Goal: Task Accomplishment & Management: Use online tool/utility

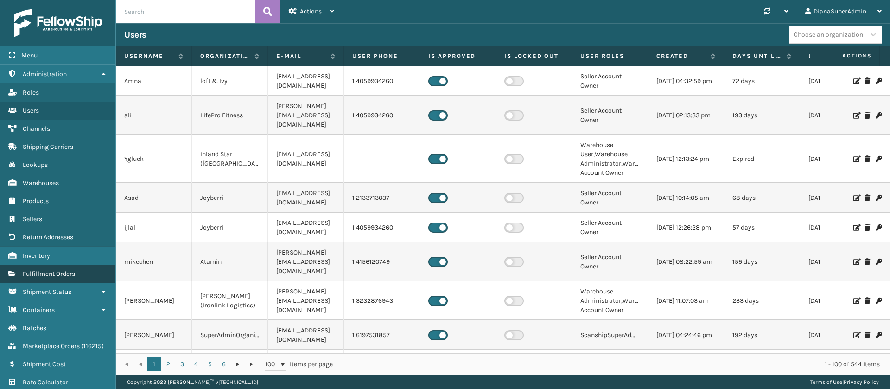
click at [72, 280] on link "Fulfillment Orders" at bounding box center [57, 274] width 115 height 18
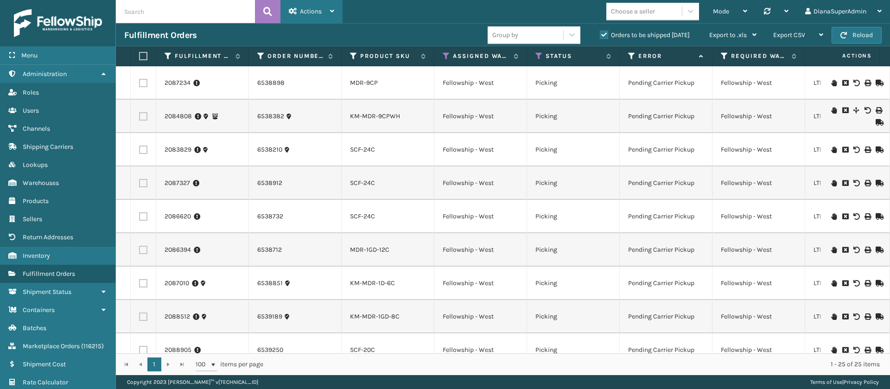
click at [322, 9] on div "Actions" at bounding box center [311, 11] width 45 height 23
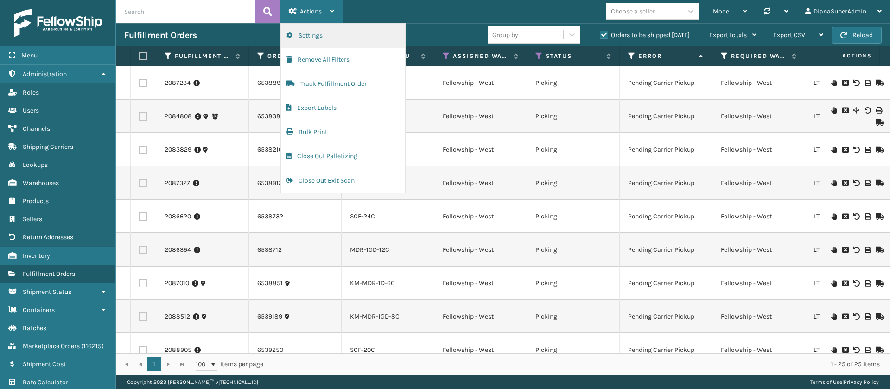
click at [343, 41] on button "Settings" at bounding box center [343, 36] width 124 height 24
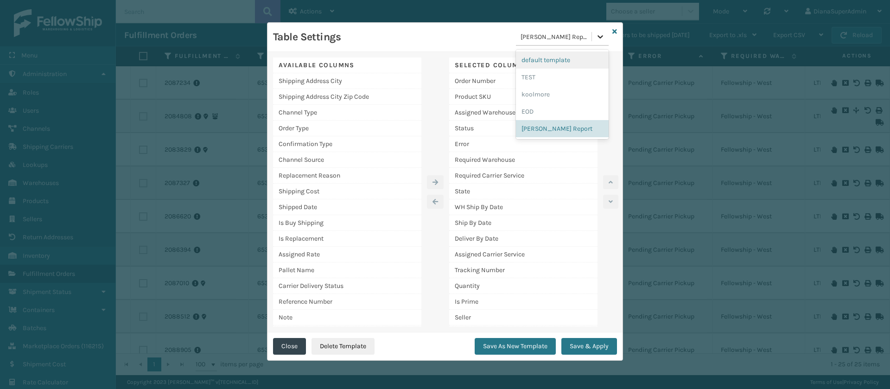
click at [599, 36] on icon at bounding box center [600, 36] width 9 height 9
click at [534, 118] on div "EOD" at bounding box center [562, 111] width 93 height 17
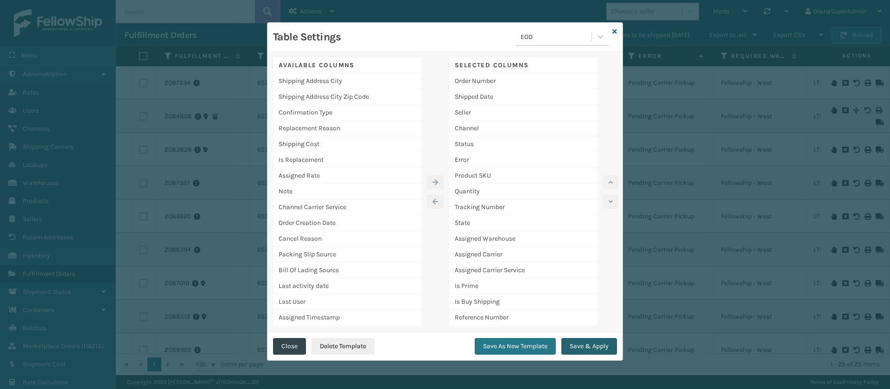
click at [597, 350] on button "Save & Apply" at bounding box center [589, 346] width 56 height 17
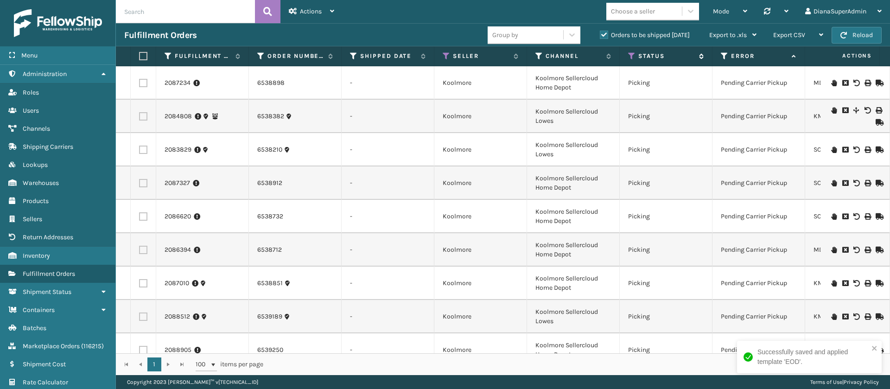
click at [632, 58] on icon at bounding box center [631, 56] width 7 height 8
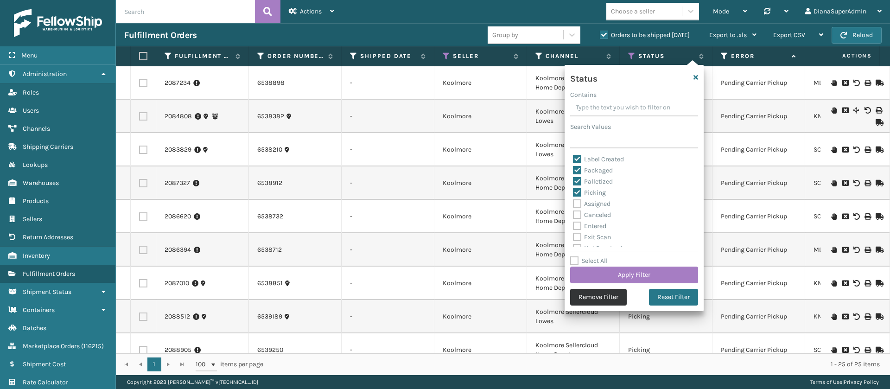
click at [591, 302] on button "Remove Filter" at bounding box center [598, 297] width 57 height 17
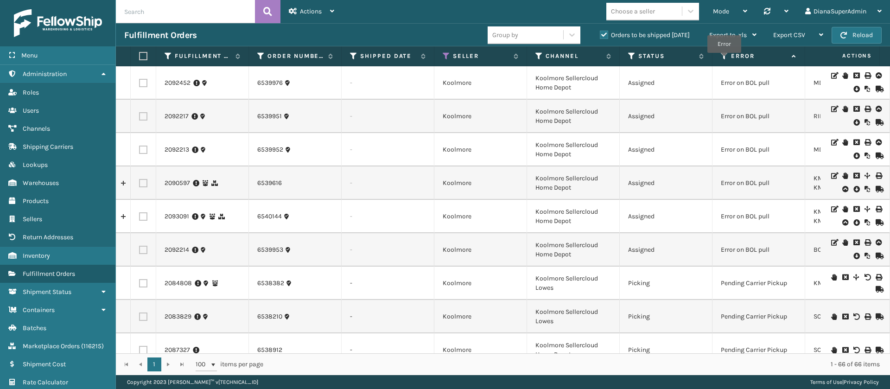
click at [724, 59] on icon at bounding box center [724, 56] width 7 height 8
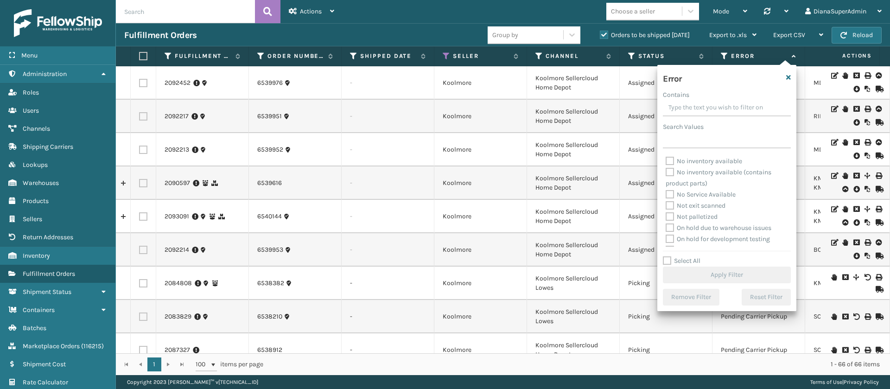
scroll to position [195, 0]
click at [667, 263] on label "Select All" at bounding box center [682, 261] width 38 height 8
click at [667, 256] on input "Select All" at bounding box center [732, 255] width 139 height 1
checkbox input "true"
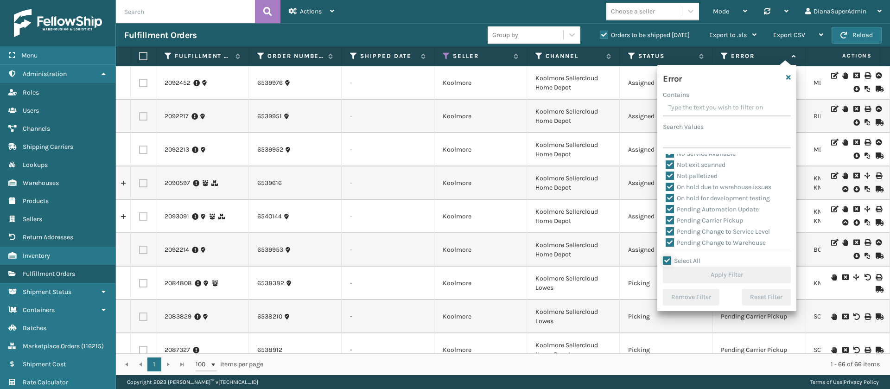
checkbox input "true"
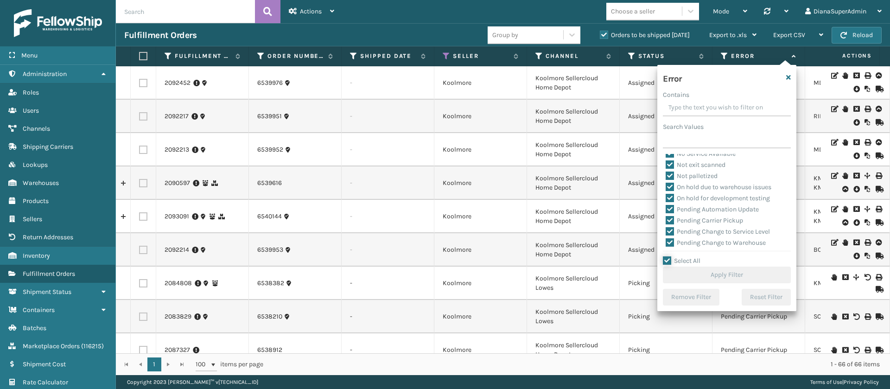
checkbox input "true"
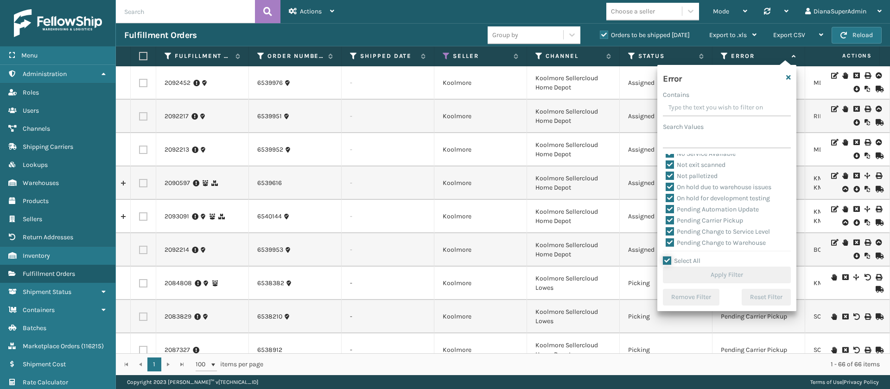
checkbox input "true"
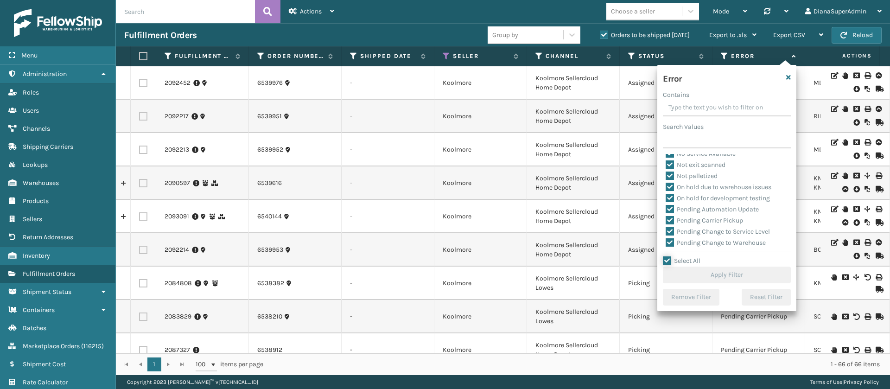
checkbox input "true"
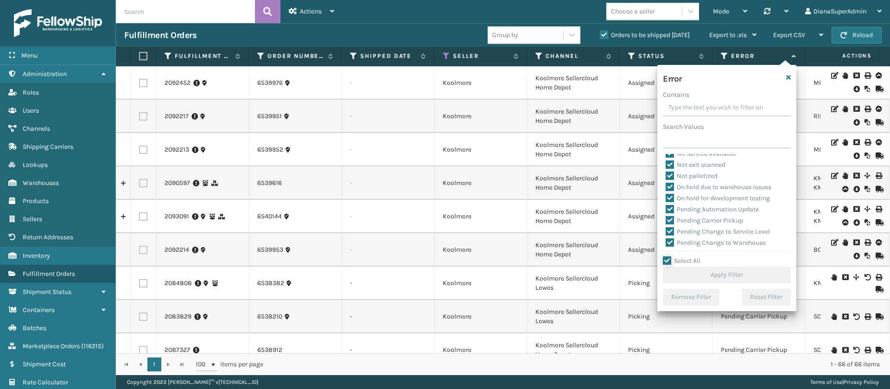
checkbox input "true"
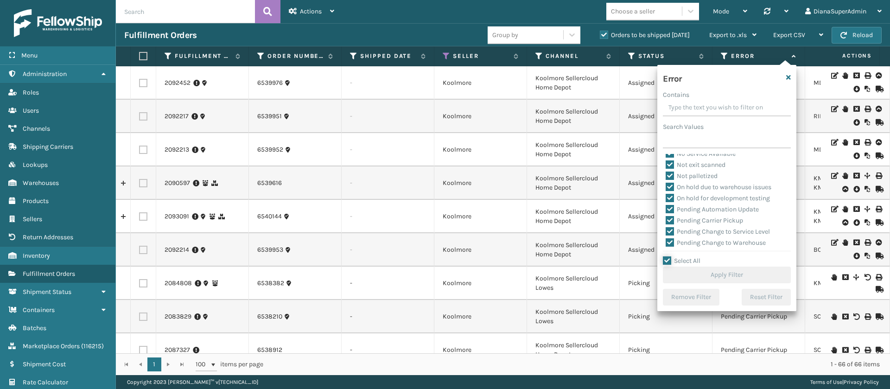
checkbox input "true"
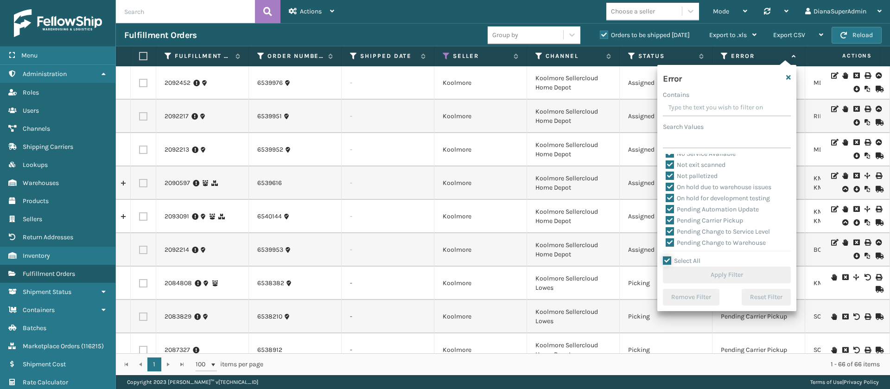
checkbox input "true"
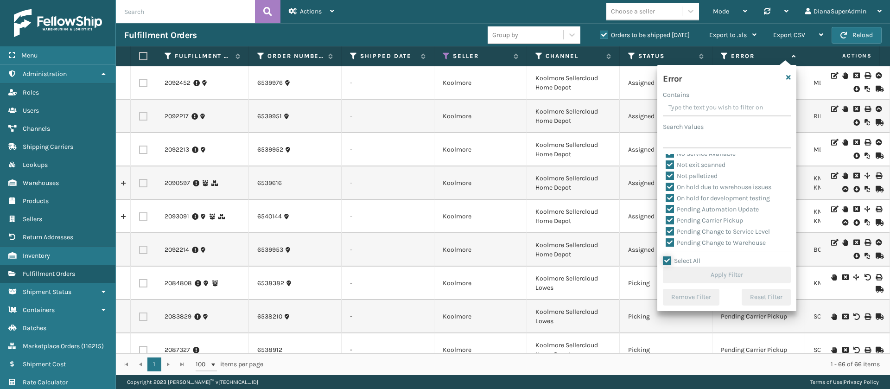
checkbox input "true"
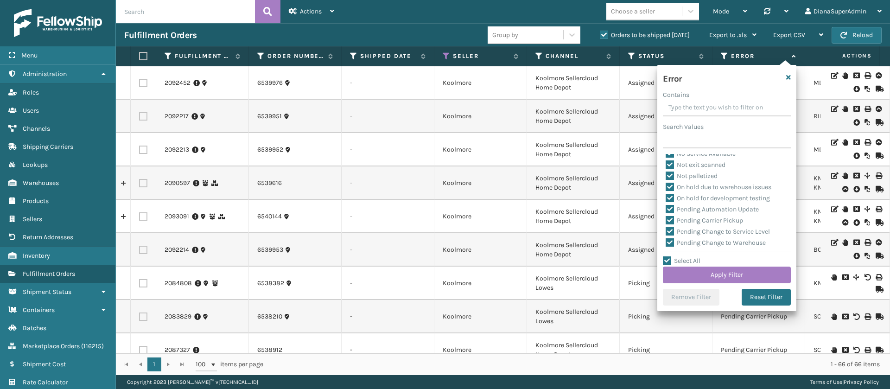
click at [670, 218] on label "Pending Carrier Pickup" at bounding box center [704, 220] width 77 height 8
click at [666, 218] on input "Pending Carrier Pickup" at bounding box center [666, 218] width 0 height 6
checkbox input "false"
click at [670, 233] on label "Pending Change to Service Level" at bounding box center [718, 232] width 104 height 8
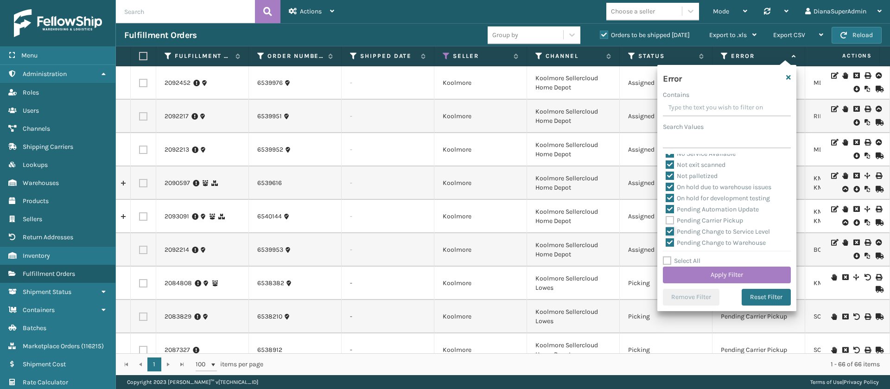
click at [666, 232] on input "Pending Change to Service Level" at bounding box center [666, 229] width 0 height 6
checkbox input "false"
click at [669, 181] on label "Pending Change to Warehouse" at bounding box center [716, 181] width 100 height 8
click at [666, 181] on input "Pending Change to Warehouse" at bounding box center [666, 178] width 0 height 6
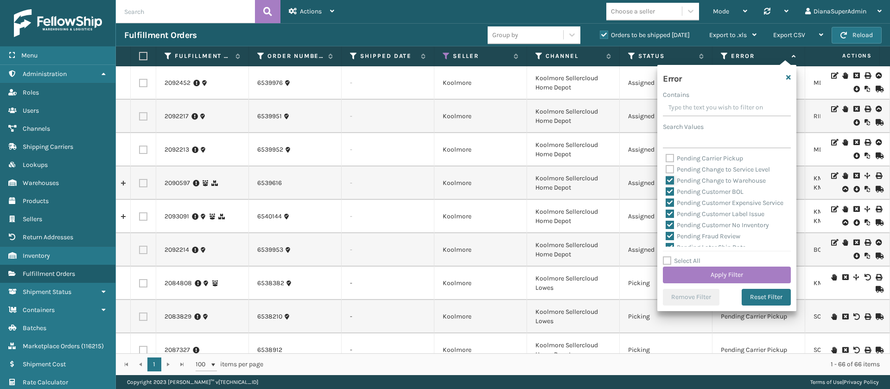
checkbox input "false"
click at [669, 190] on label "Pending Customer BOL" at bounding box center [705, 192] width 78 height 8
click at [666, 190] on input "Pending Customer BOL" at bounding box center [666, 189] width 0 height 6
checkbox input "false"
click at [669, 201] on label "Pending Customer Expensive Service" at bounding box center [725, 203] width 118 height 8
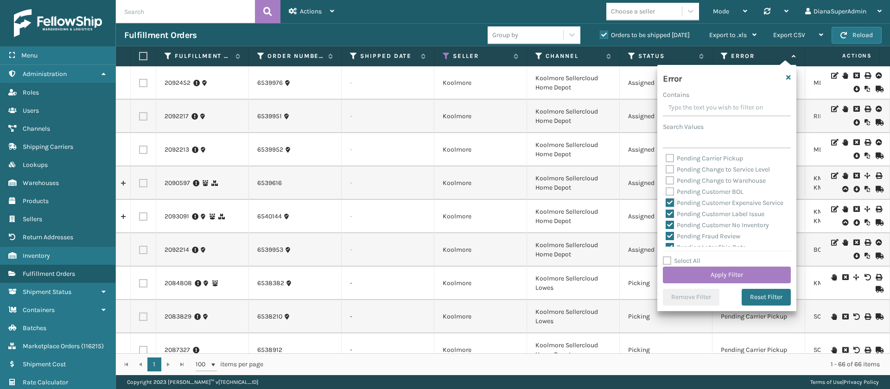
click at [666, 201] on input "Pending Customer Expensive Service" at bounding box center [666, 200] width 0 height 6
checkbox input "false"
click at [668, 167] on label "Pending Customer Label Issue" at bounding box center [715, 163] width 99 height 8
click at [666, 164] on input "Pending Customer Label Issue" at bounding box center [666, 161] width 0 height 6
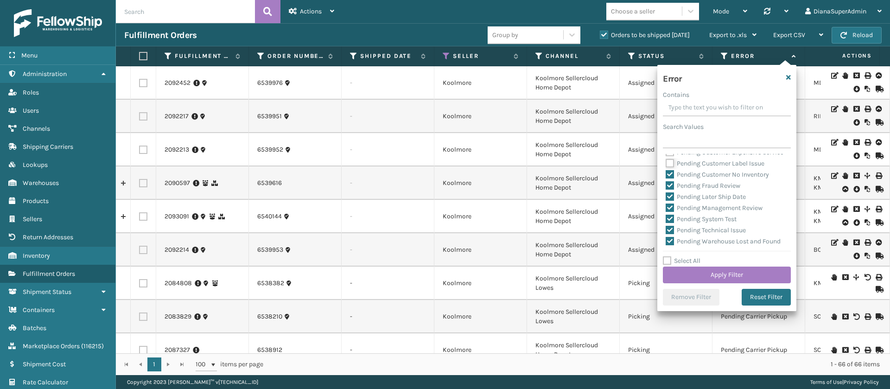
checkbox input "false"
click at [671, 191] on div "Pending Fraud Review" at bounding box center [727, 185] width 122 height 11
click at [671, 178] on label "Pending Customer No Inventory" at bounding box center [717, 175] width 103 height 8
click at [666, 175] on input "Pending Customer No Inventory" at bounding box center [666, 172] width 0 height 6
checkbox input "false"
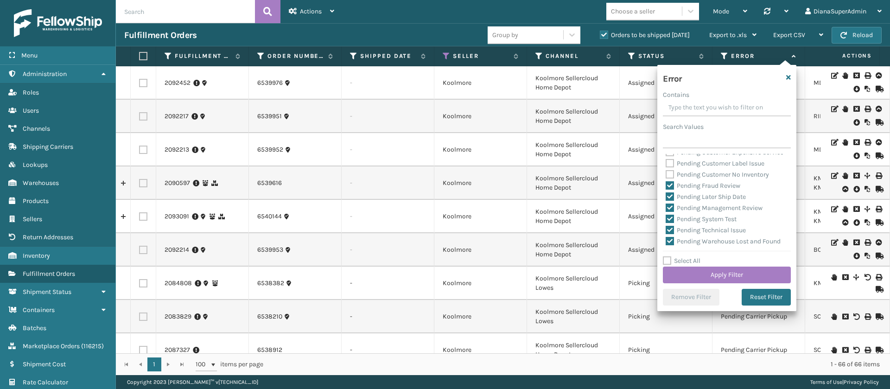
click at [671, 190] on label "Pending Fraud Review" at bounding box center [703, 186] width 75 height 8
click at [666, 186] on input "Pending Fraud Review" at bounding box center [666, 183] width 0 height 6
checkbox input "false"
click at [671, 201] on label "Pending Later Ship Date" at bounding box center [706, 197] width 80 height 8
click at [666, 197] on input "Pending Later Ship Date" at bounding box center [666, 194] width 0 height 6
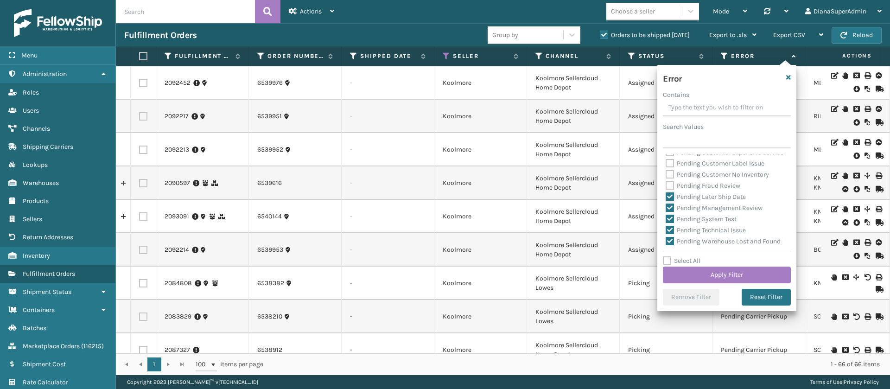
checkbox input "false"
click at [671, 212] on label "Pending Management Review" at bounding box center [714, 208] width 97 height 8
click at [666, 209] on input "Pending Management Review" at bounding box center [666, 206] width 0 height 6
checkbox input "false"
click at [671, 223] on label "Pending System Test" at bounding box center [701, 219] width 71 height 8
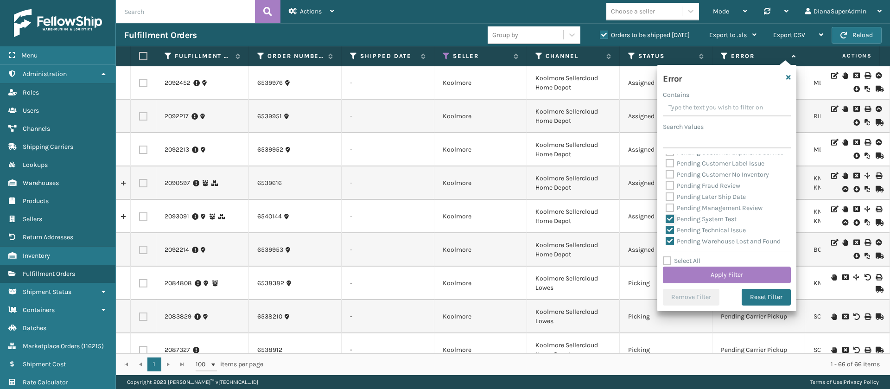
click at [666, 220] on input "Pending System Test" at bounding box center [666, 217] width 0 height 6
checkbox input "false"
click at [668, 195] on label "Pending Technical Issue" at bounding box center [706, 191] width 80 height 8
click at [666, 192] on input "Pending Technical Issue" at bounding box center [666, 189] width 0 height 6
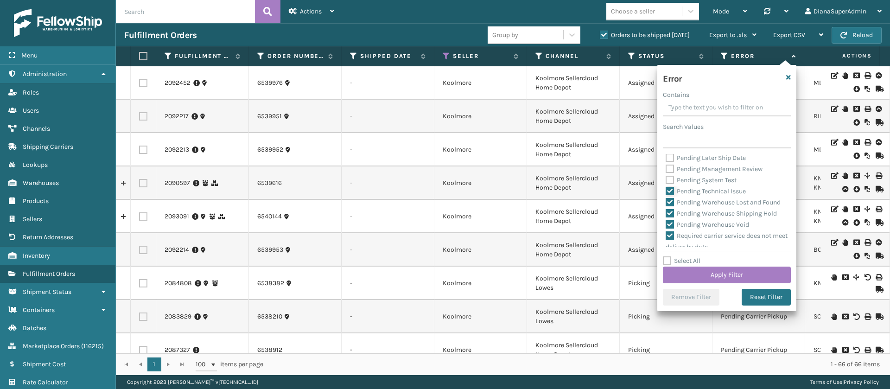
checkbox input "false"
click at [669, 206] on label "Pending Warehouse Lost and Found" at bounding box center [723, 202] width 115 height 8
click at [666, 203] on input "Pending Warehouse Lost and Found" at bounding box center [666, 200] width 0 height 6
checkbox input "false"
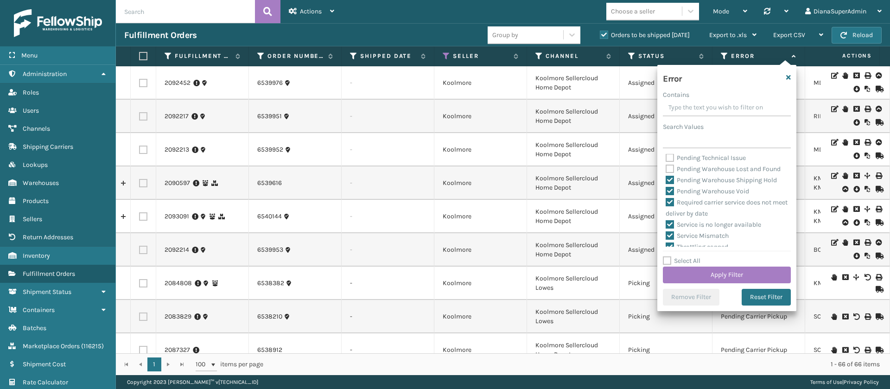
click at [672, 184] on label "Pending Warehouse Shipping Hold" at bounding box center [721, 180] width 111 height 8
click at [666, 181] on input "Pending Warehouse Shipping Hold" at bounding box center [666, 178] width 0 height 6
checkbox input "false"
click at [672, 178] on label "Pending Warehouse Void" at bounding box center [707, 174] width 83 height 8
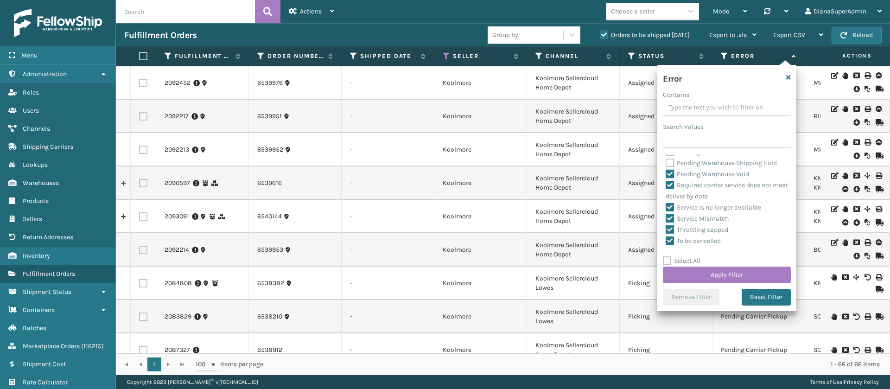
click at [666, 175] on input "Pending Warehouse Void" at bounding box center [666, 172] width 0 height 6
checkbox input "false"
click at [715, 273] on button "Apply Filter" at bounding box center [727, 275] width 128 height 17
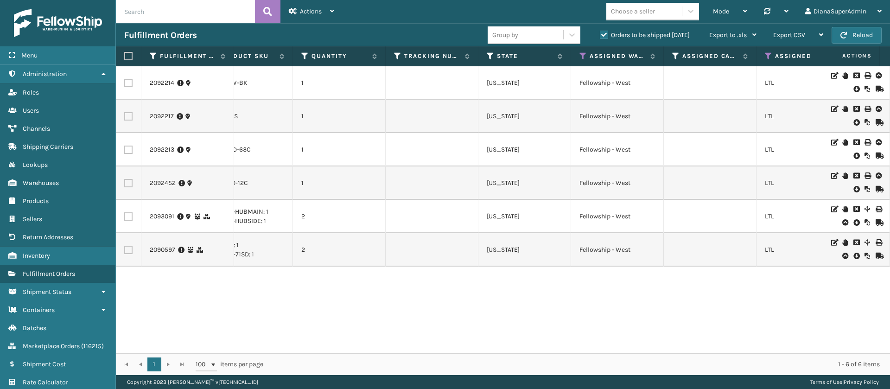
scroll to position [0, 0]
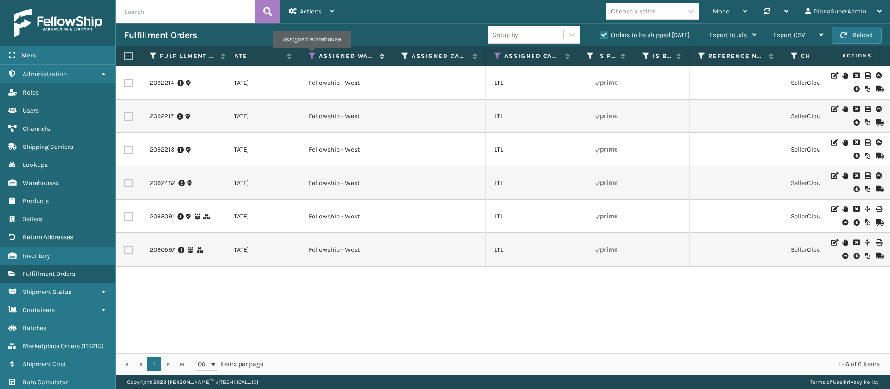
click at [312, 55] on icon at bounding box center [312, 56] width 7 height 8
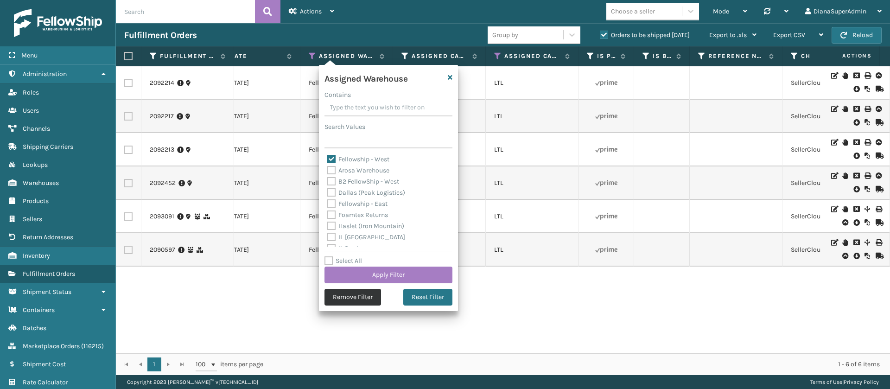
click at [365, 299] on button "Remove Filter" at bounding box center [352, 297] width 57 height 17
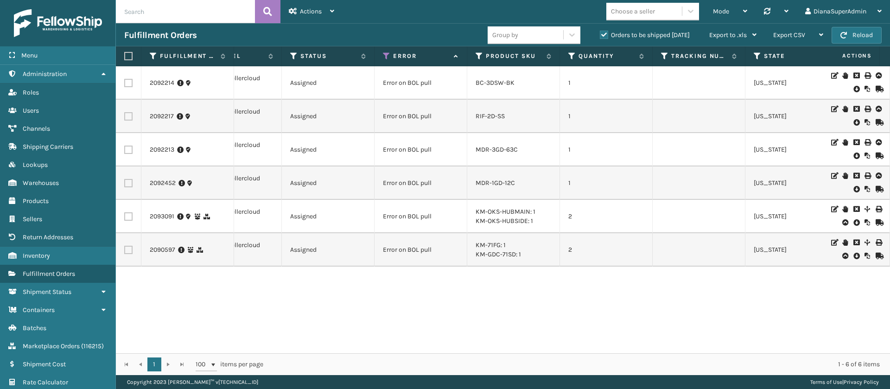
scroll to position [0, 385]
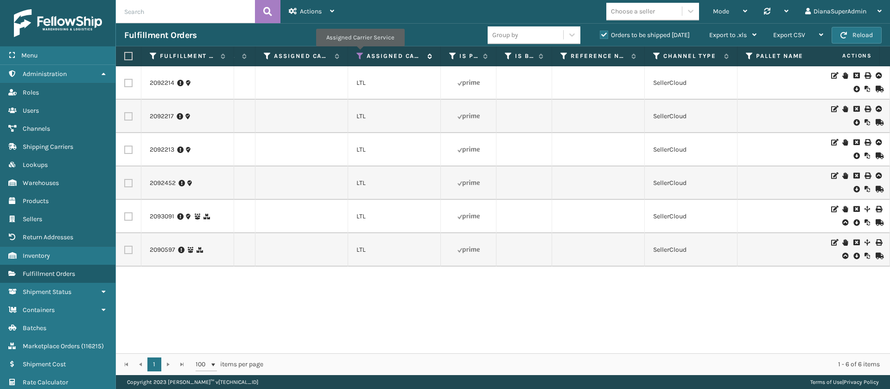
click at [360, 53] on icon at bounding box center [359, 56] width 7 height 8
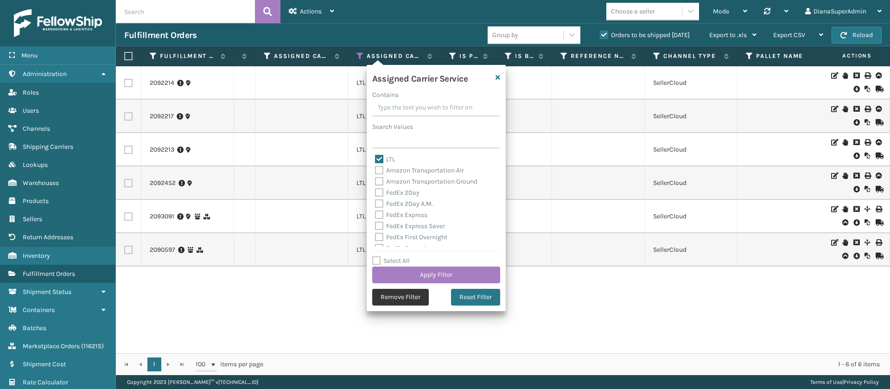
click at [411, 295] on button "Remove Filter" at bounding box center [400, 297] width 57 height 17
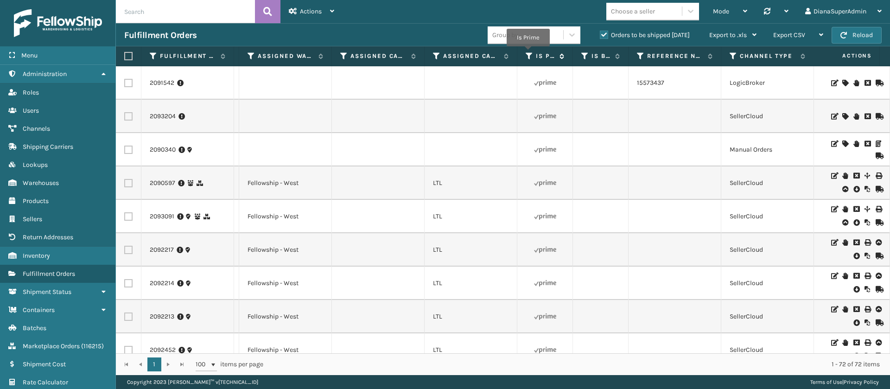
click at [528, 53] on icon at bounding box center [529, 56] width 7 height 8
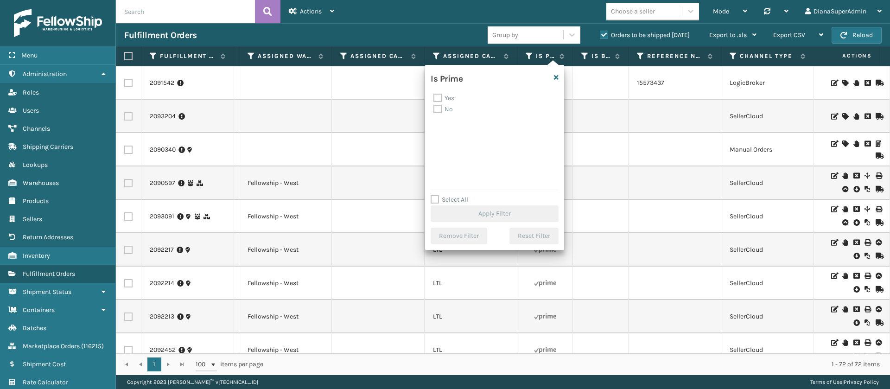
click at [436, 109] on label "No" at bounding box center [442, 109] width 19 height 8
click at [434, 109] on input "No" at bounding box center [433, 107] width 0 height 6
checkbox input "true"
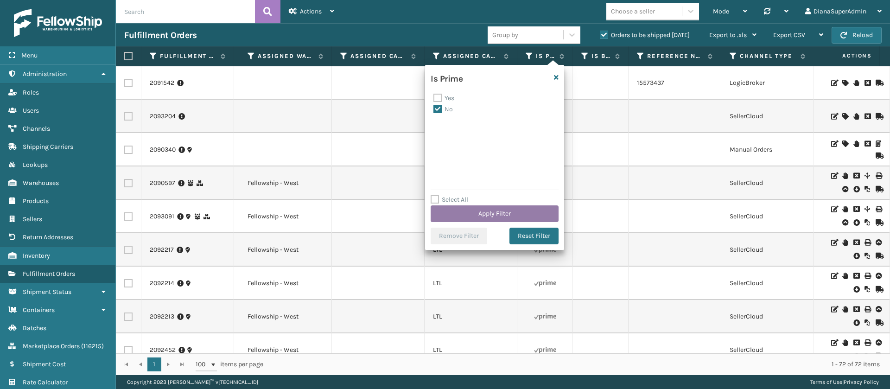
click at [492, 208] on button "Apply Filter" at bounding box center [495, 213] width 128 height 17
